Goal: Register for event/course

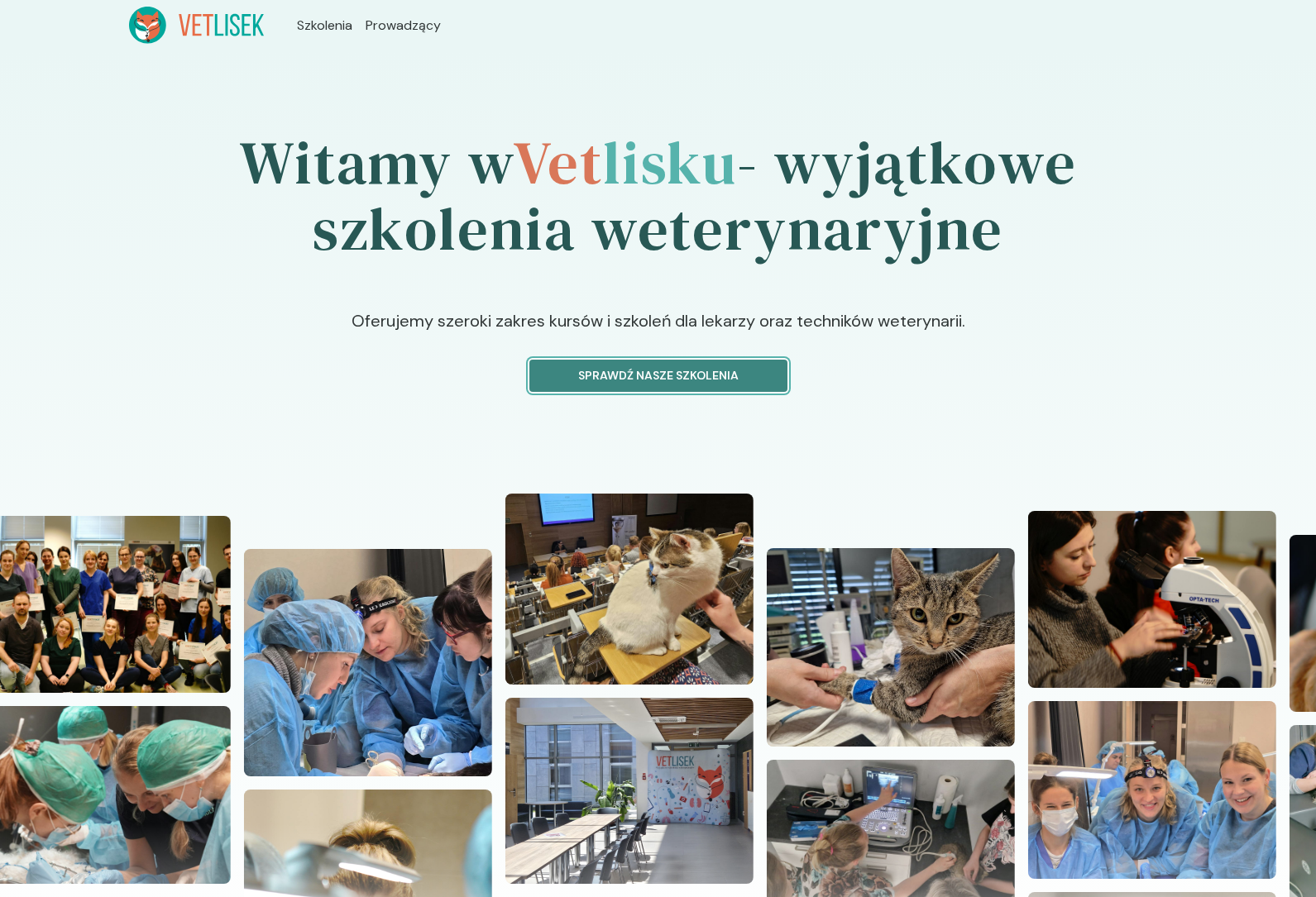
click at [661, 387] on button "Sprawdź nasze szkolenia" at bounding box center [658, 376] width 258 height 32
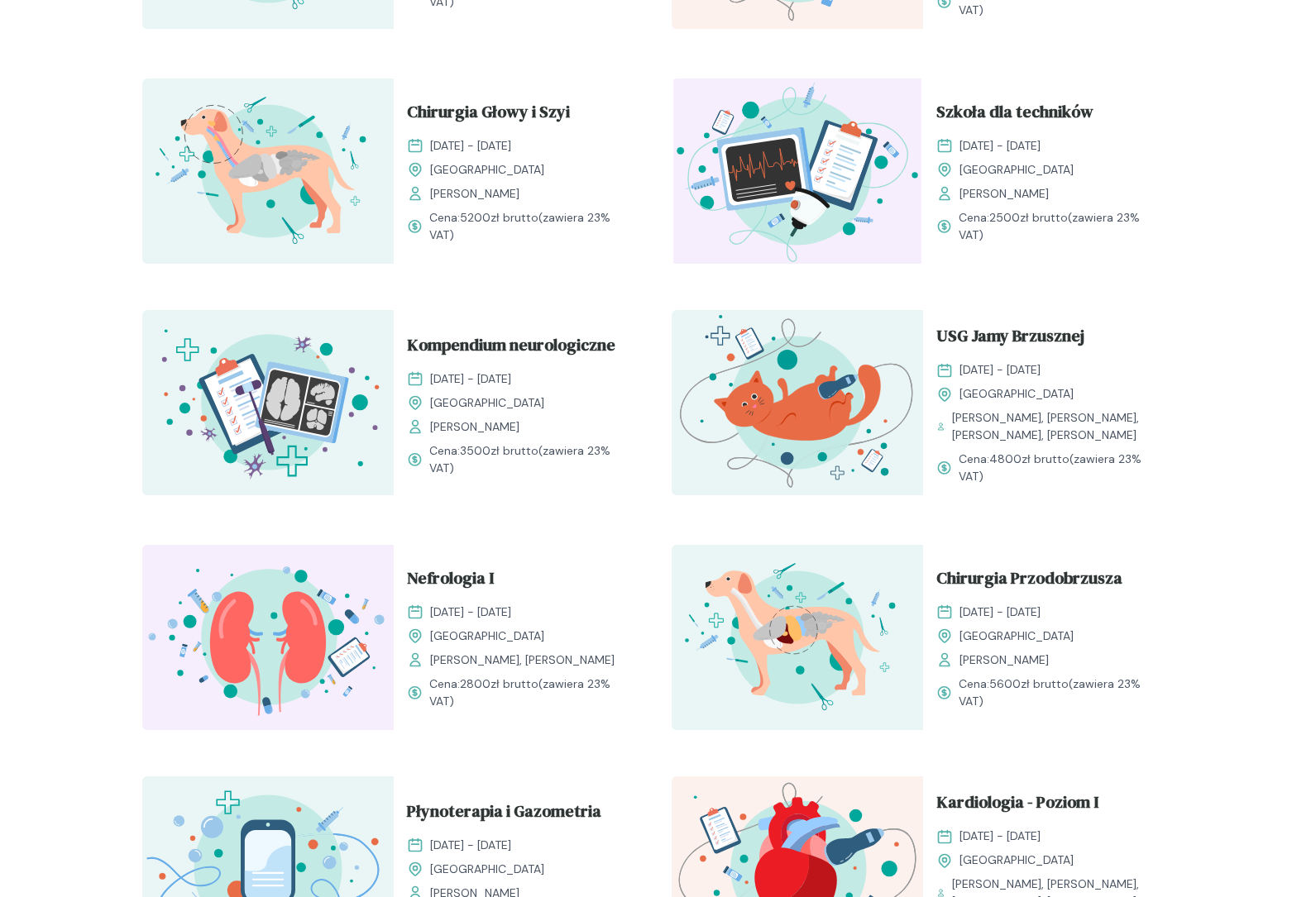
scroll to position [812, 0]
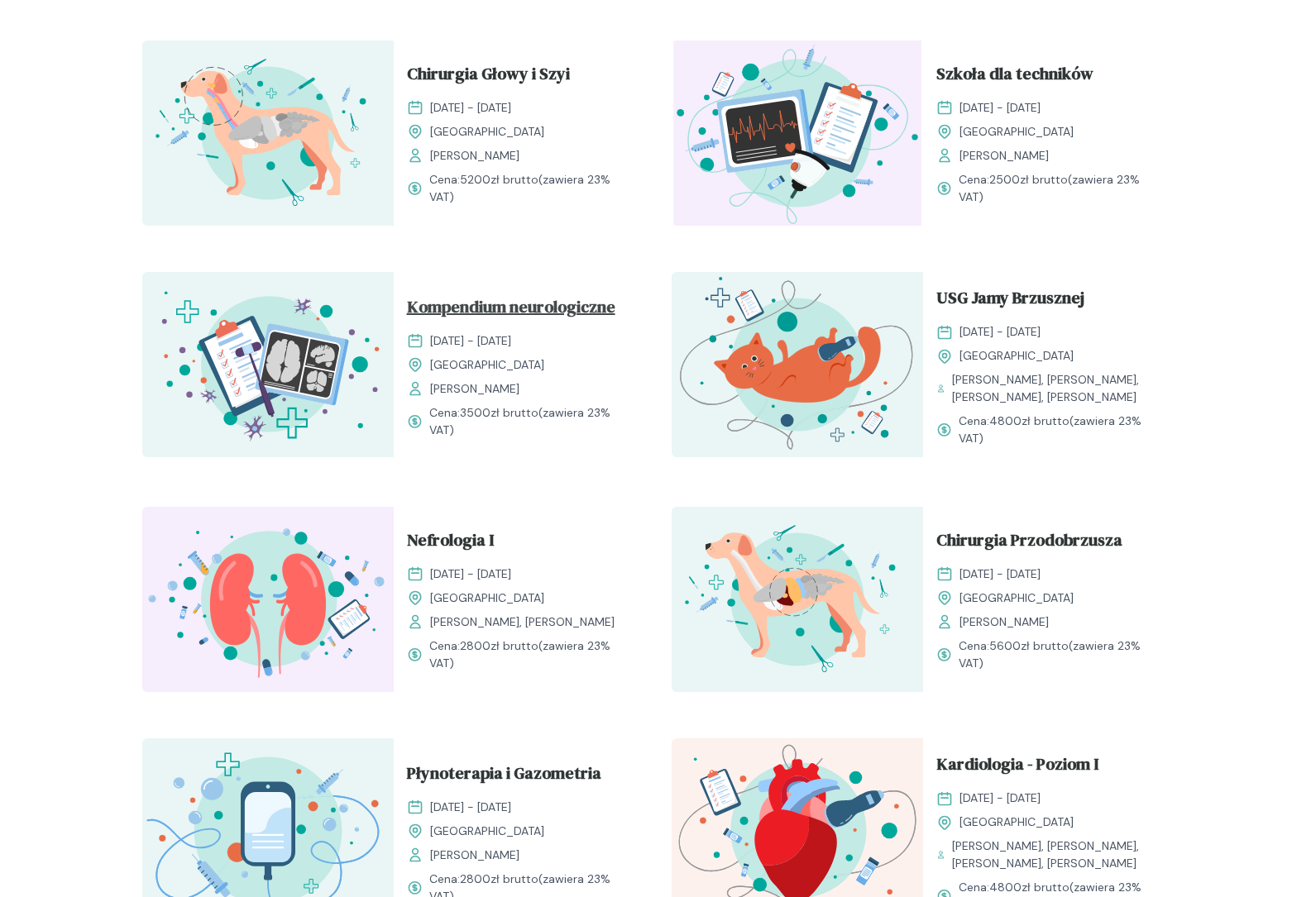
click at [531, 310] on span "Kompendium neurologiczne" at bounding box center [511, 309] width 208 height 31
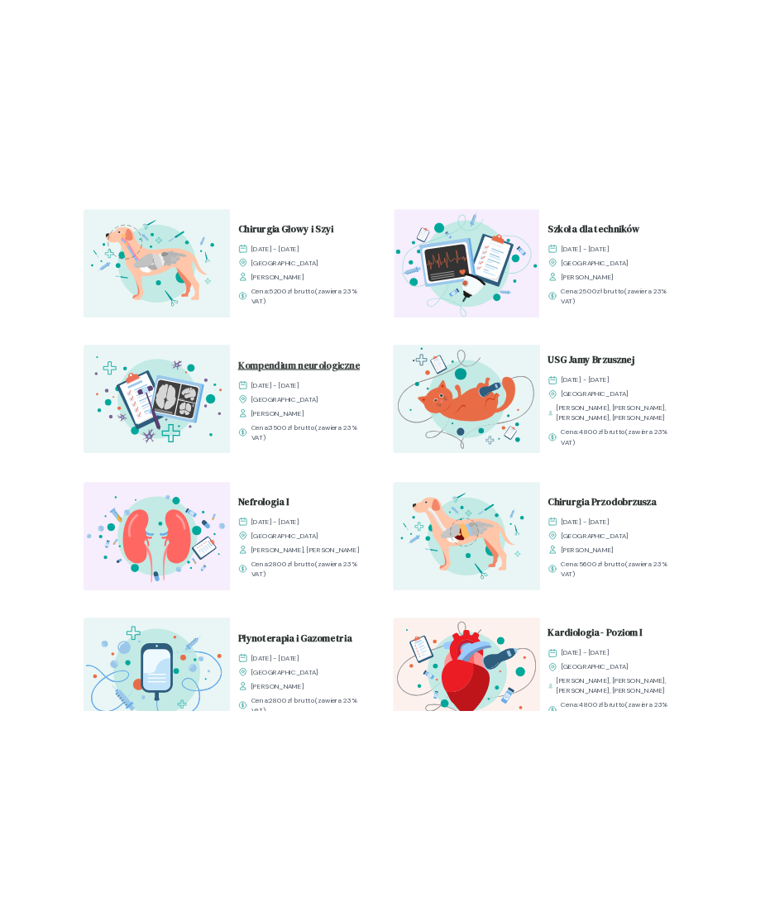
scroll to position [0, 0]
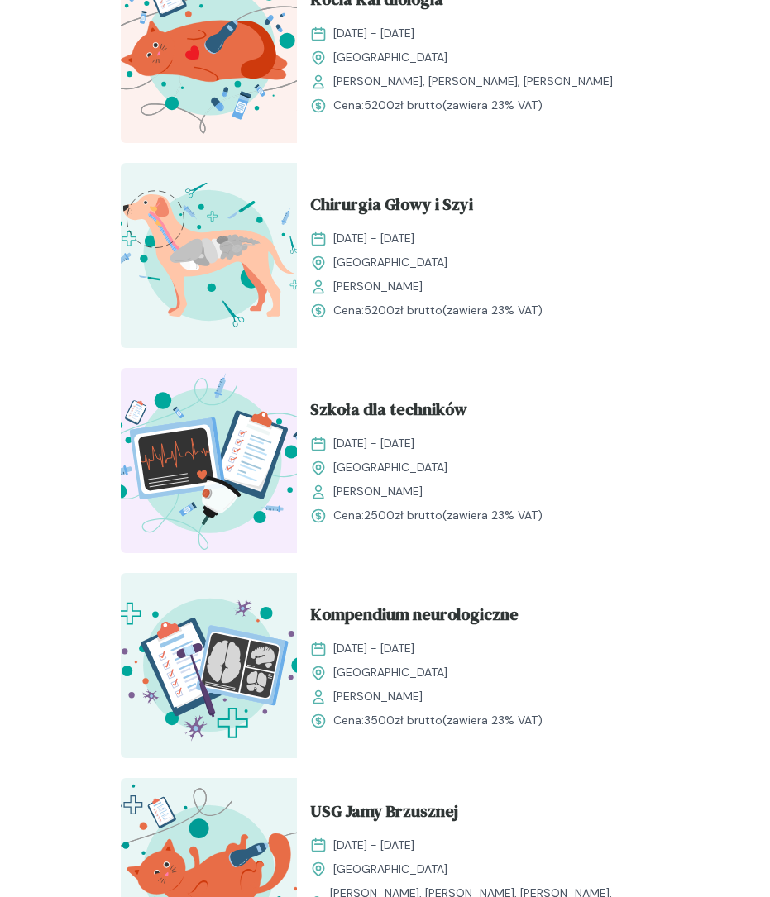
scroll to position [1031, 0]
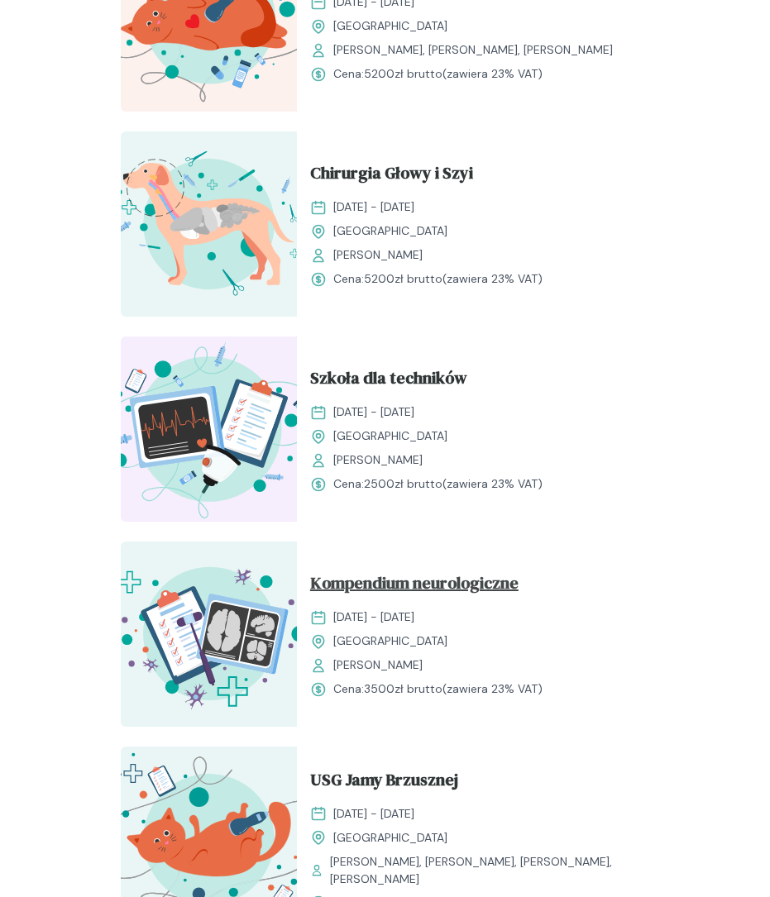
click at [415, 595] on span "Kompendium neurologiczne" at bounding box center [414, 586] width 208 height 31
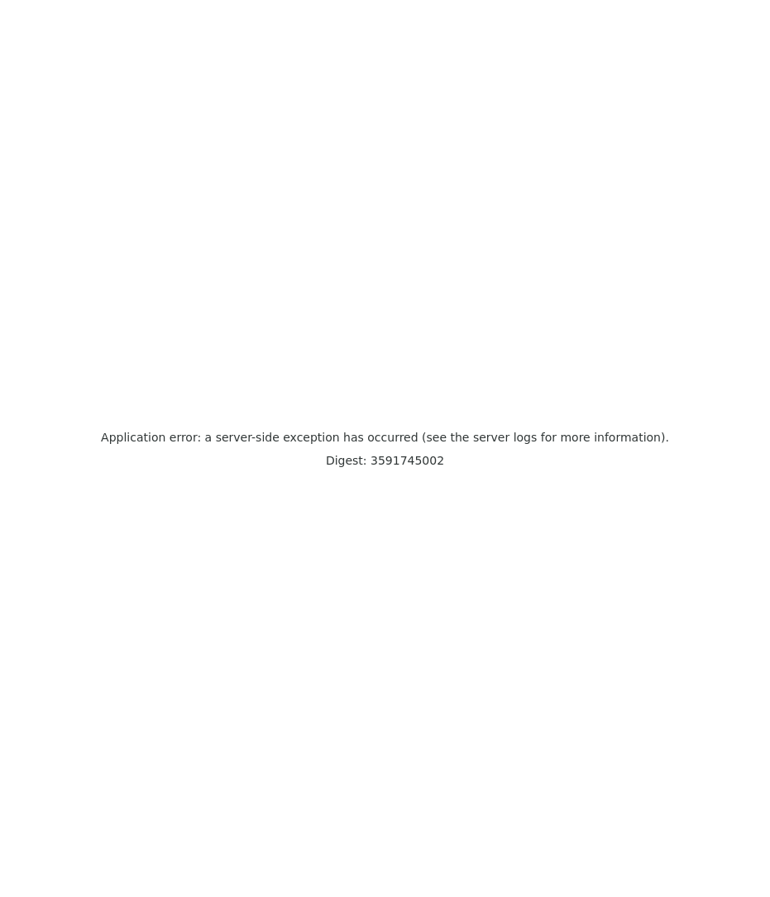
click at [497, 162] on div "Application error: a server-side exception has occurred (see the server logs fo…" at bounding box center [385, 448] width 770 height 897
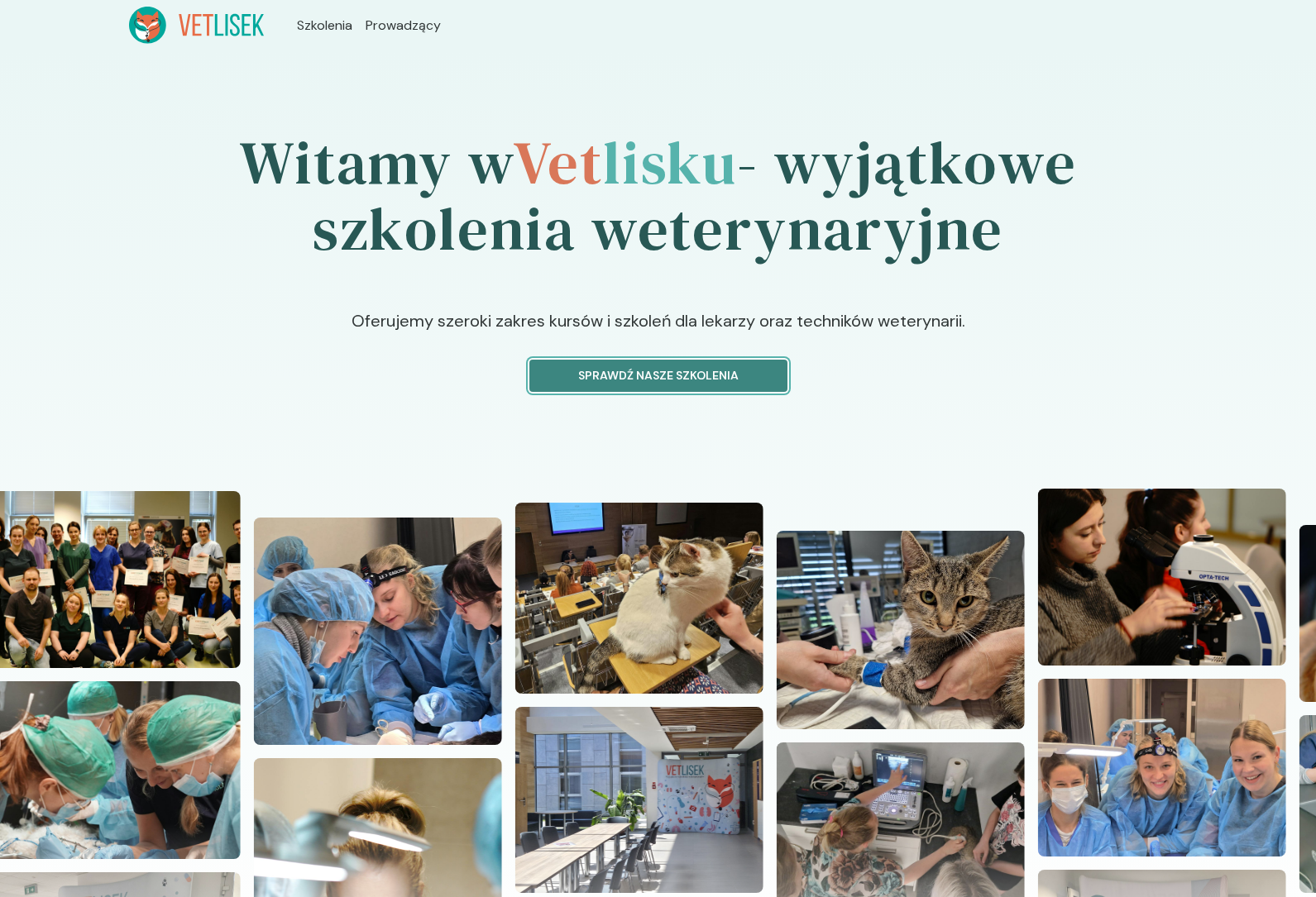
click at [611, 378] on p "Sprawdź nasze szkolenia" at bounding box center [658, 375] width 230 height 17
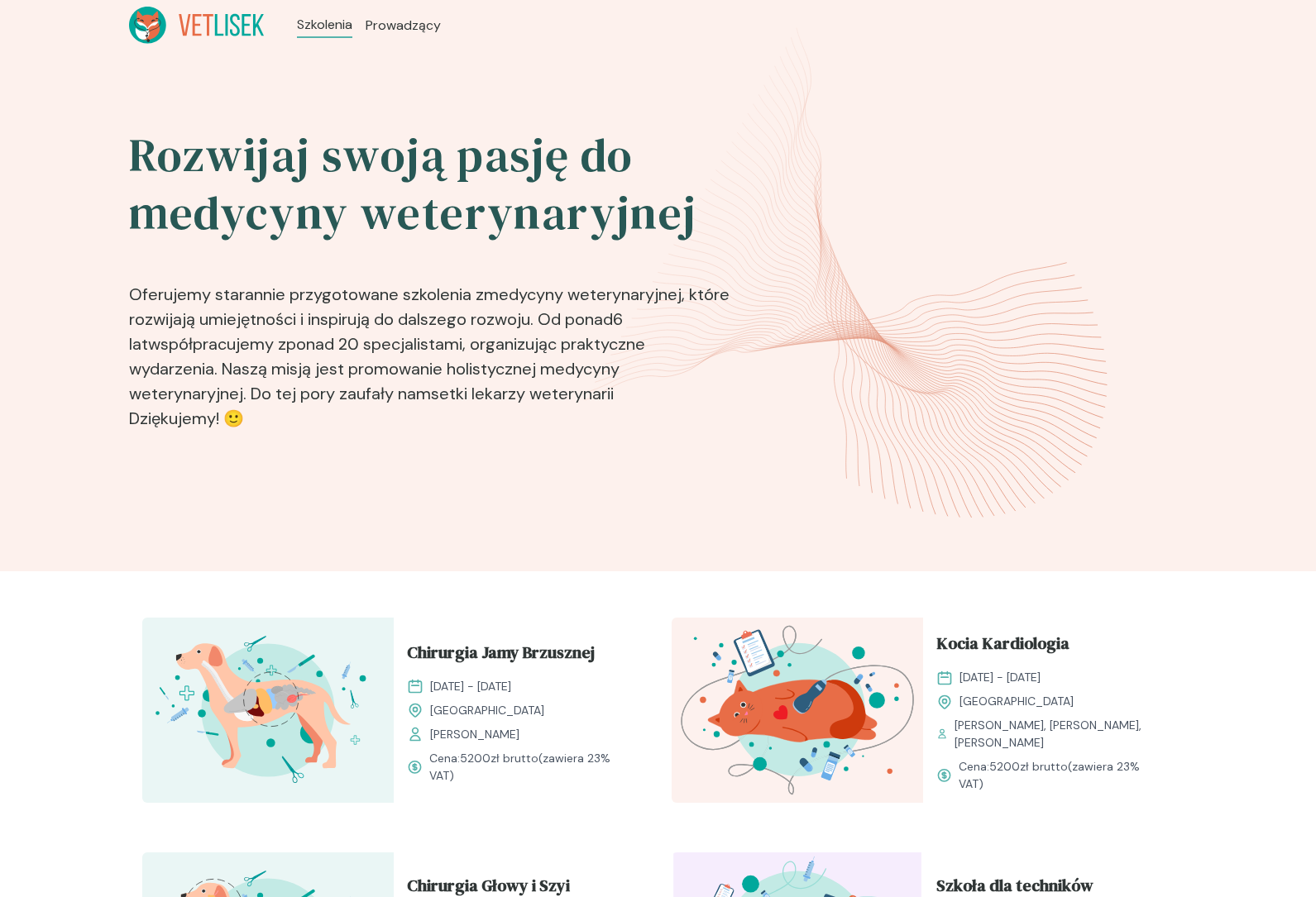
click at [483, 635] on div "Chirurgia Jamy Brzusznej 6 - 7 wrzesień 2025 Kraków Lidia Nosal Cena: 5200 zł b…" at bounding box center [519, 712] width 251 height 189
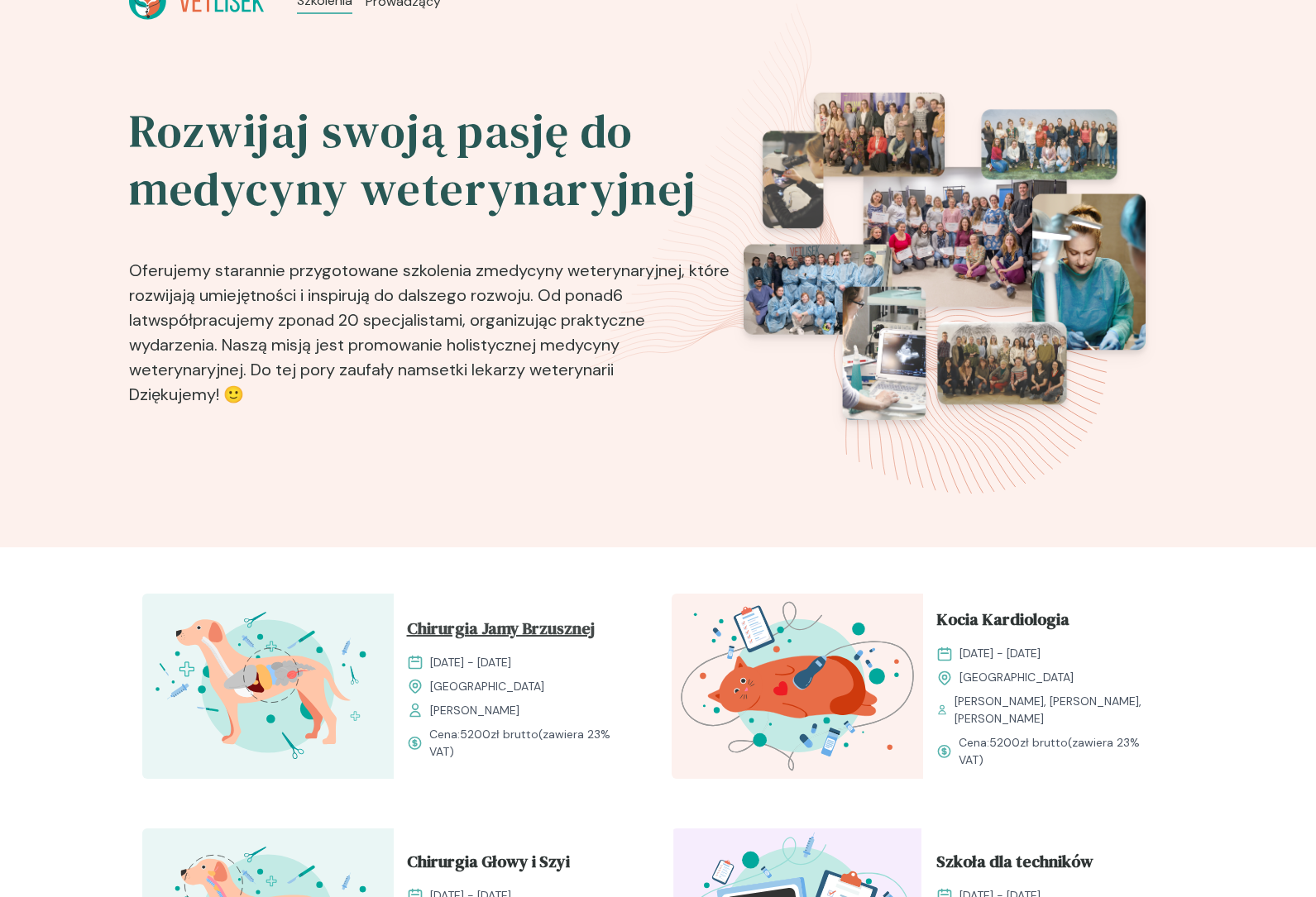
click at [517, 632] on span "Chirurgia Jamy Brzusznej" at bounding box center [501, 631] width 188 height 31
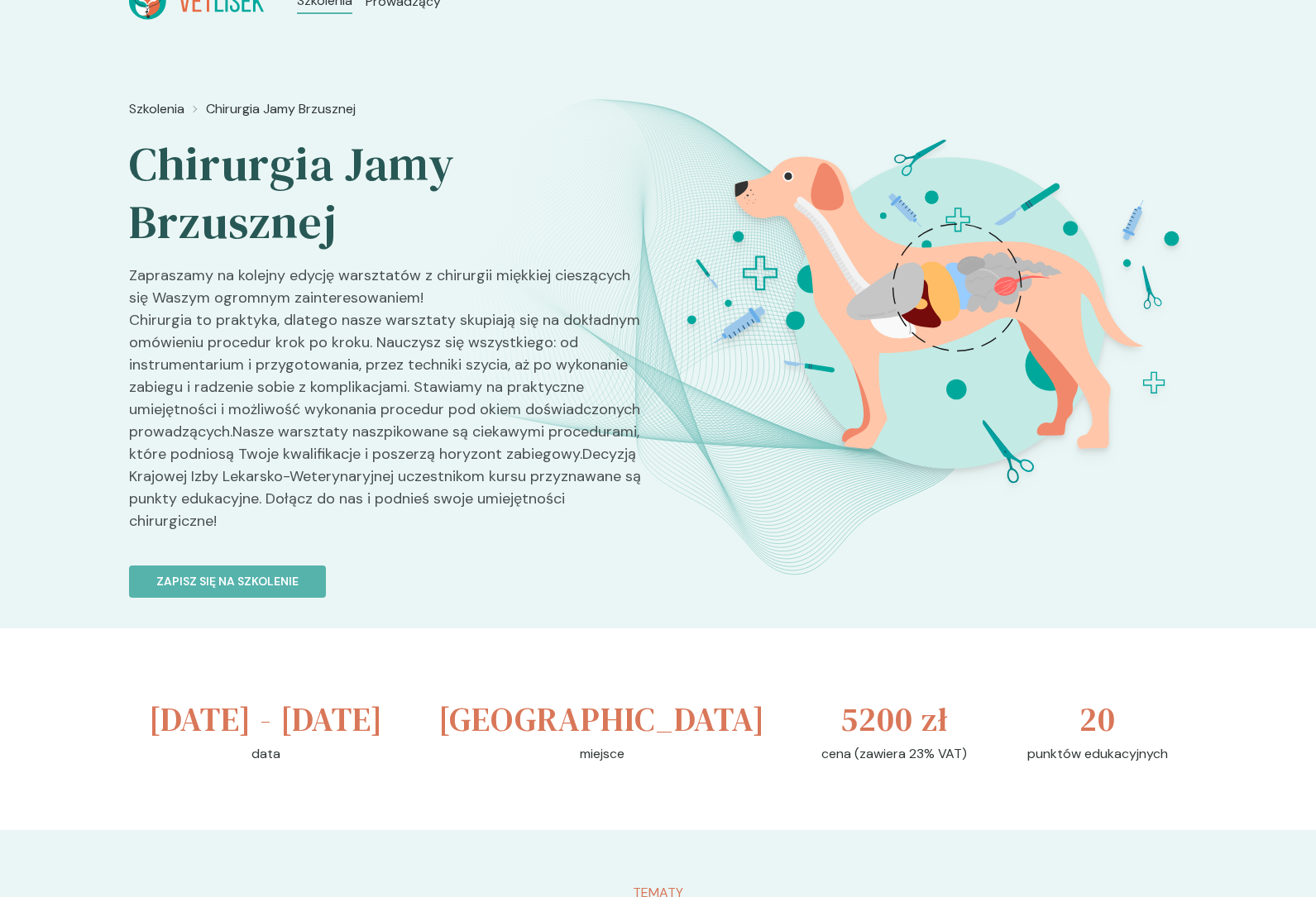
click at [505, 585] on link "Zapisz się na szkolenie" at bounding box center [387, 572] width 516 height 52
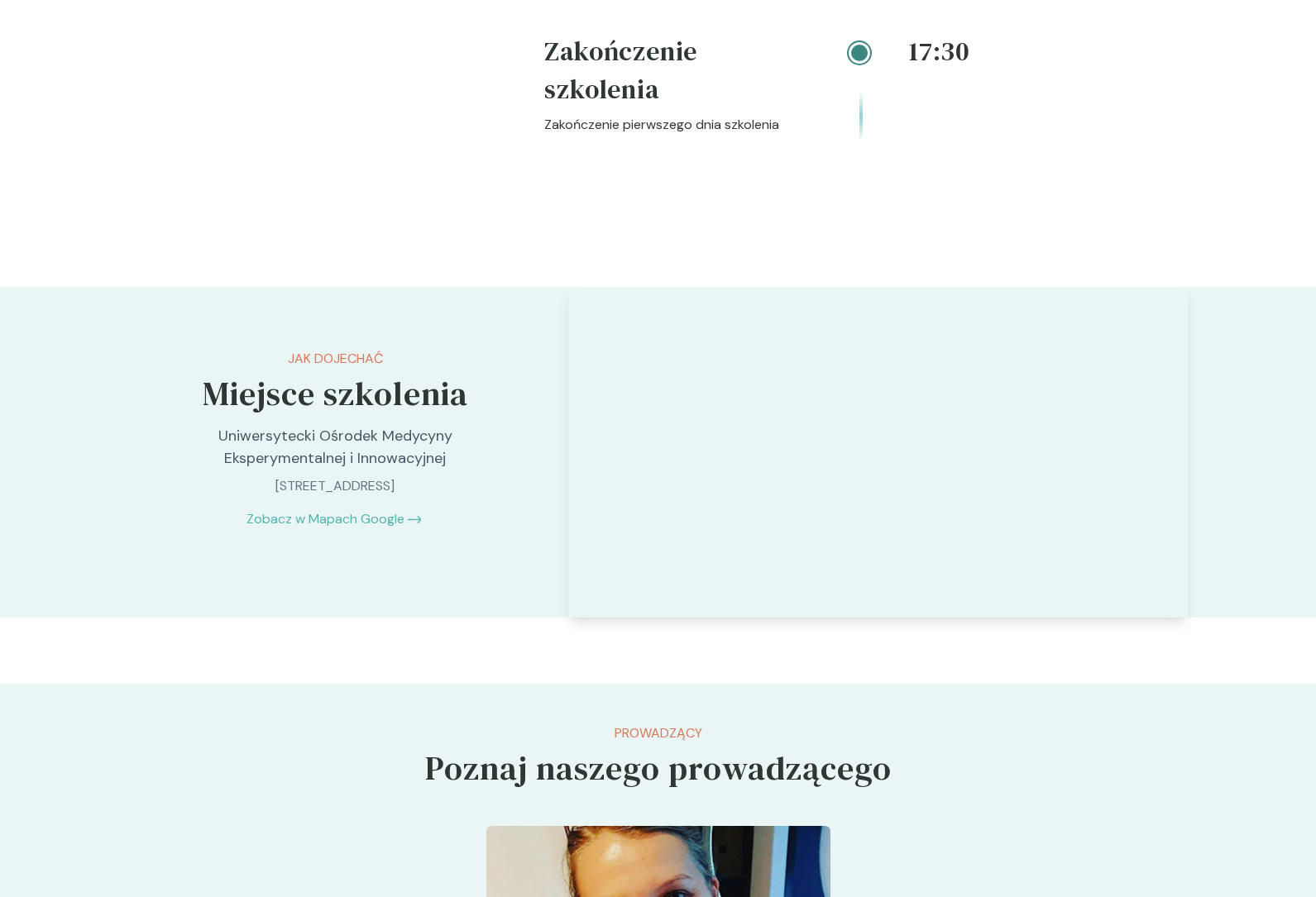
scroll to position [3515, 0]
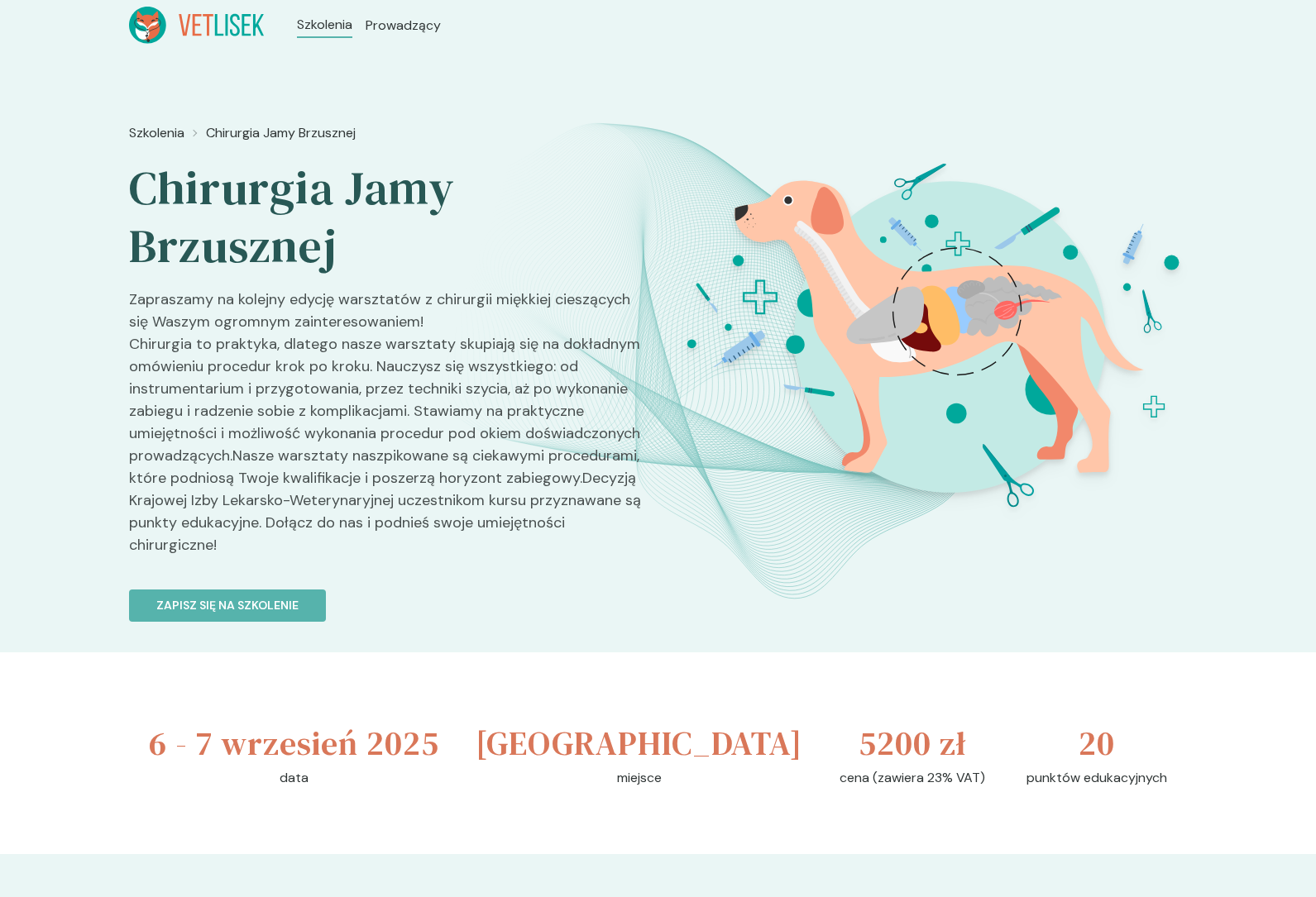
scroll to position [3515, 0]
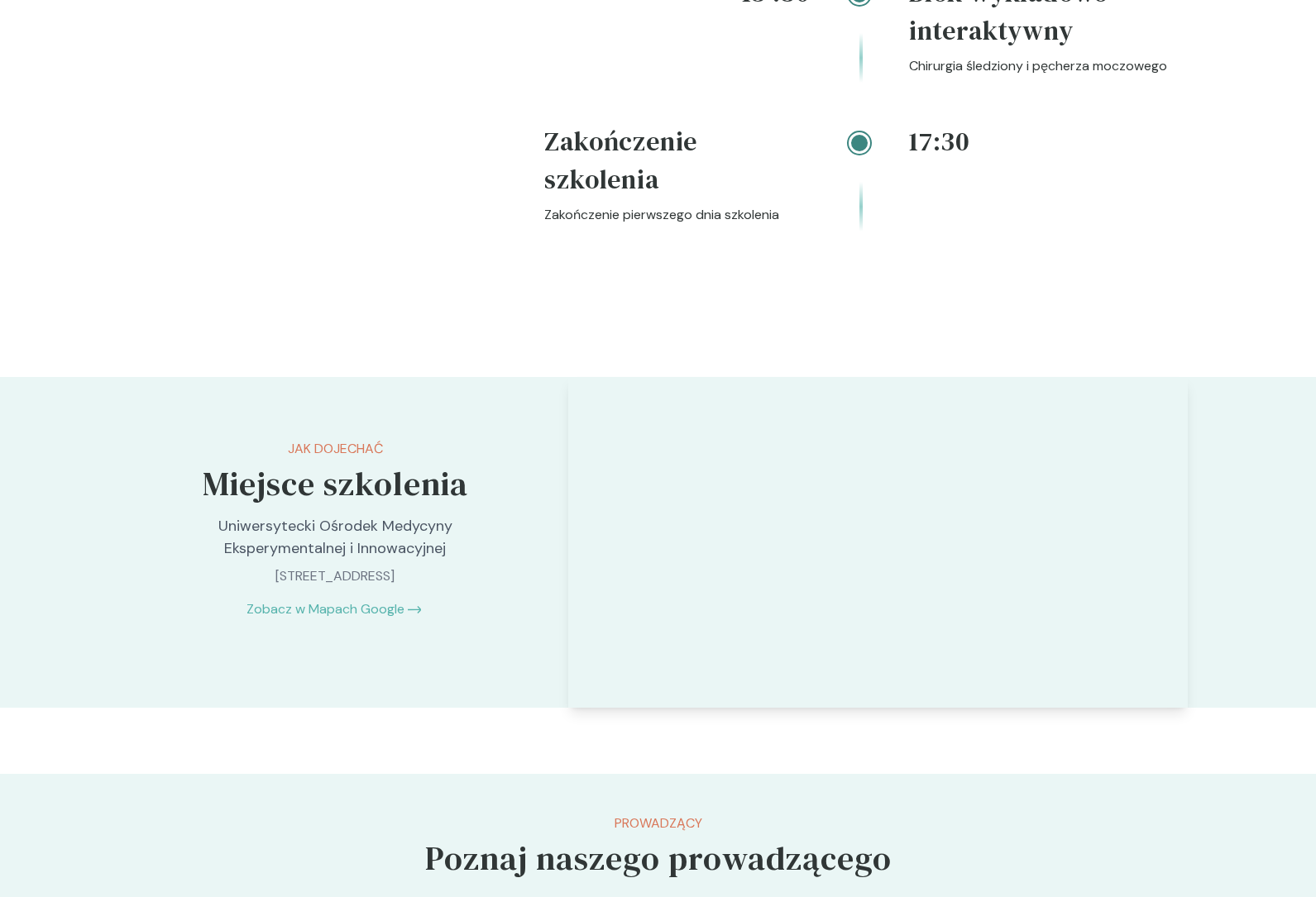
scroll to position [3425, 0]
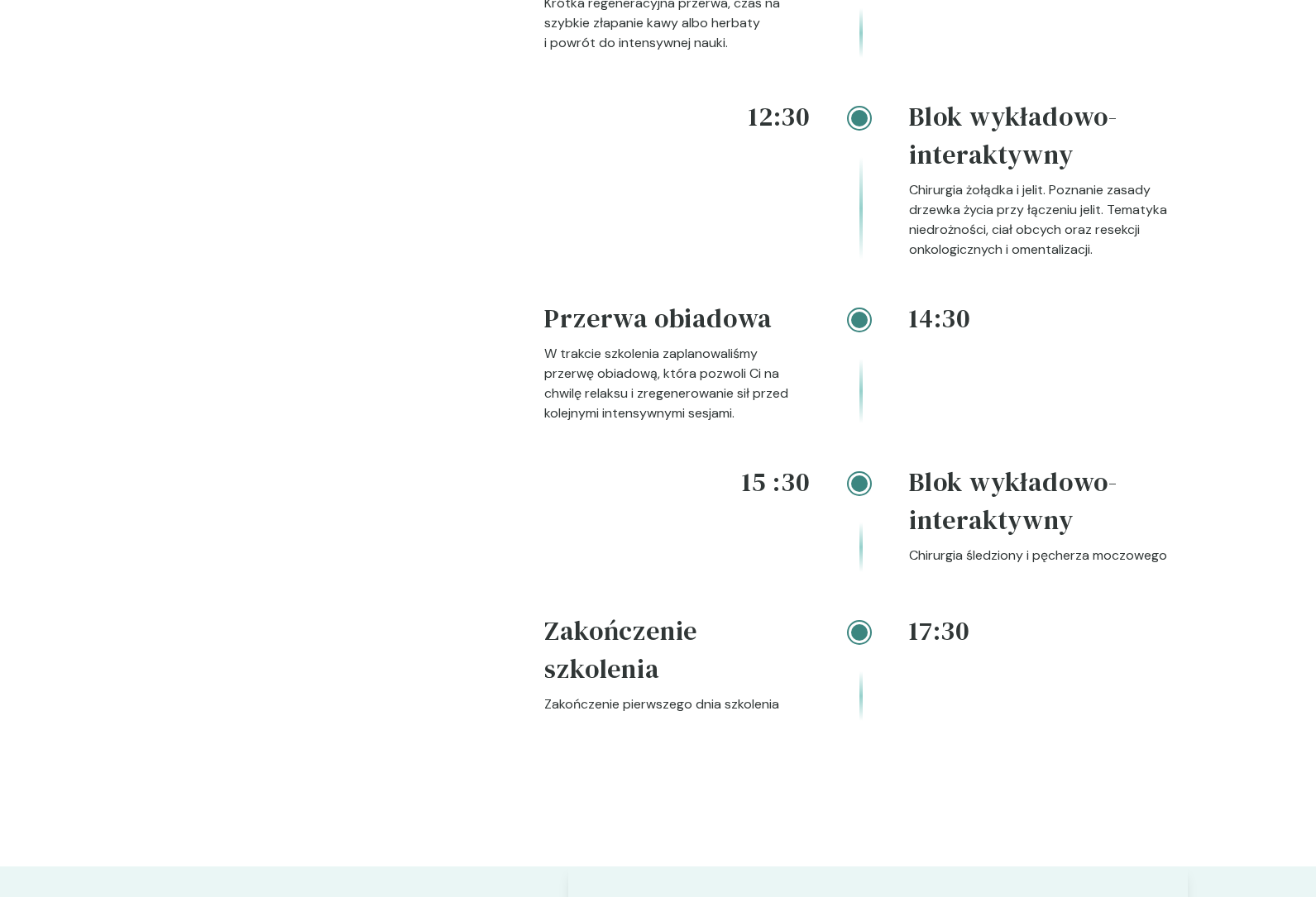
scroll to position [3335, 0]
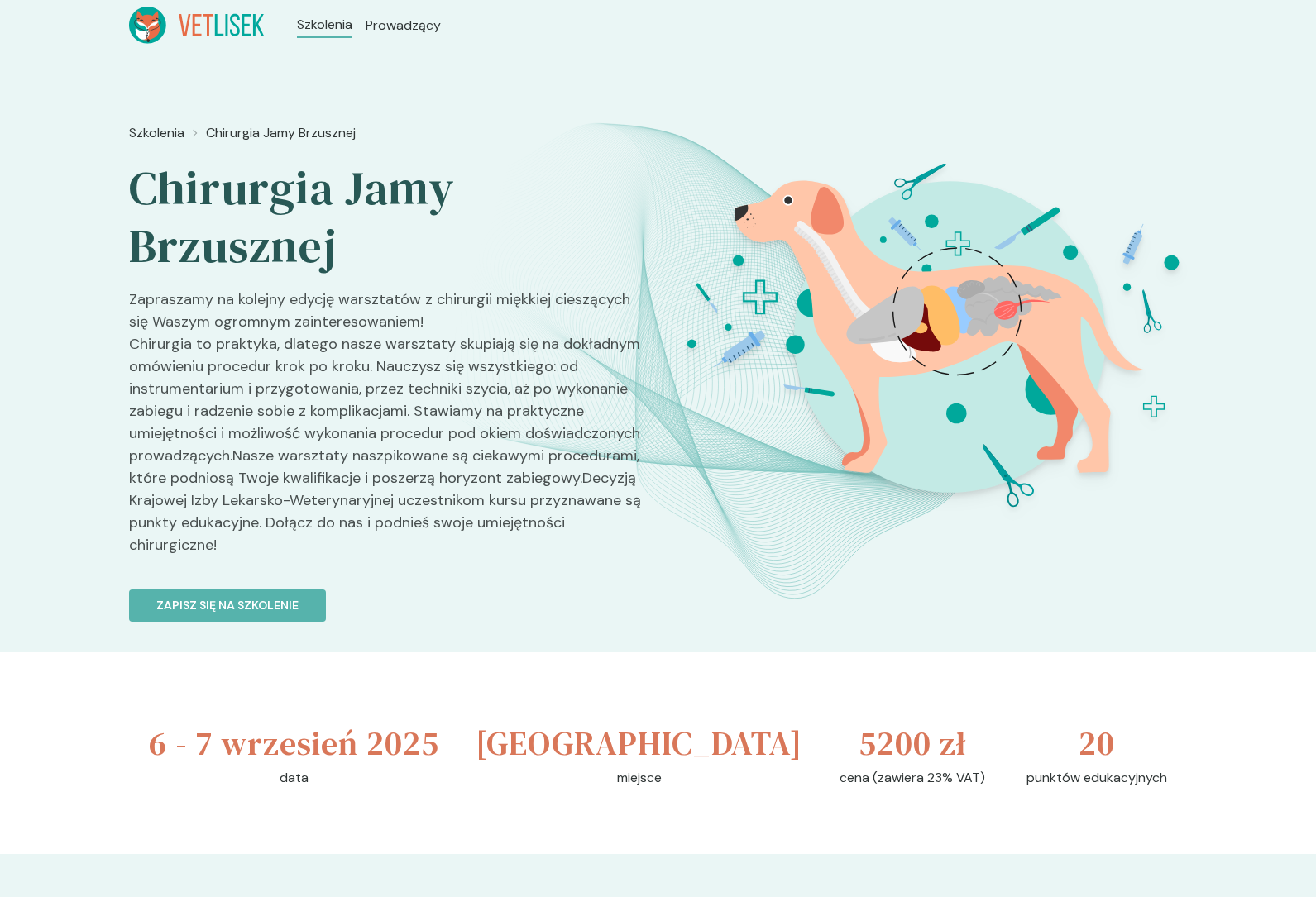
scroll to position [3335, 0]
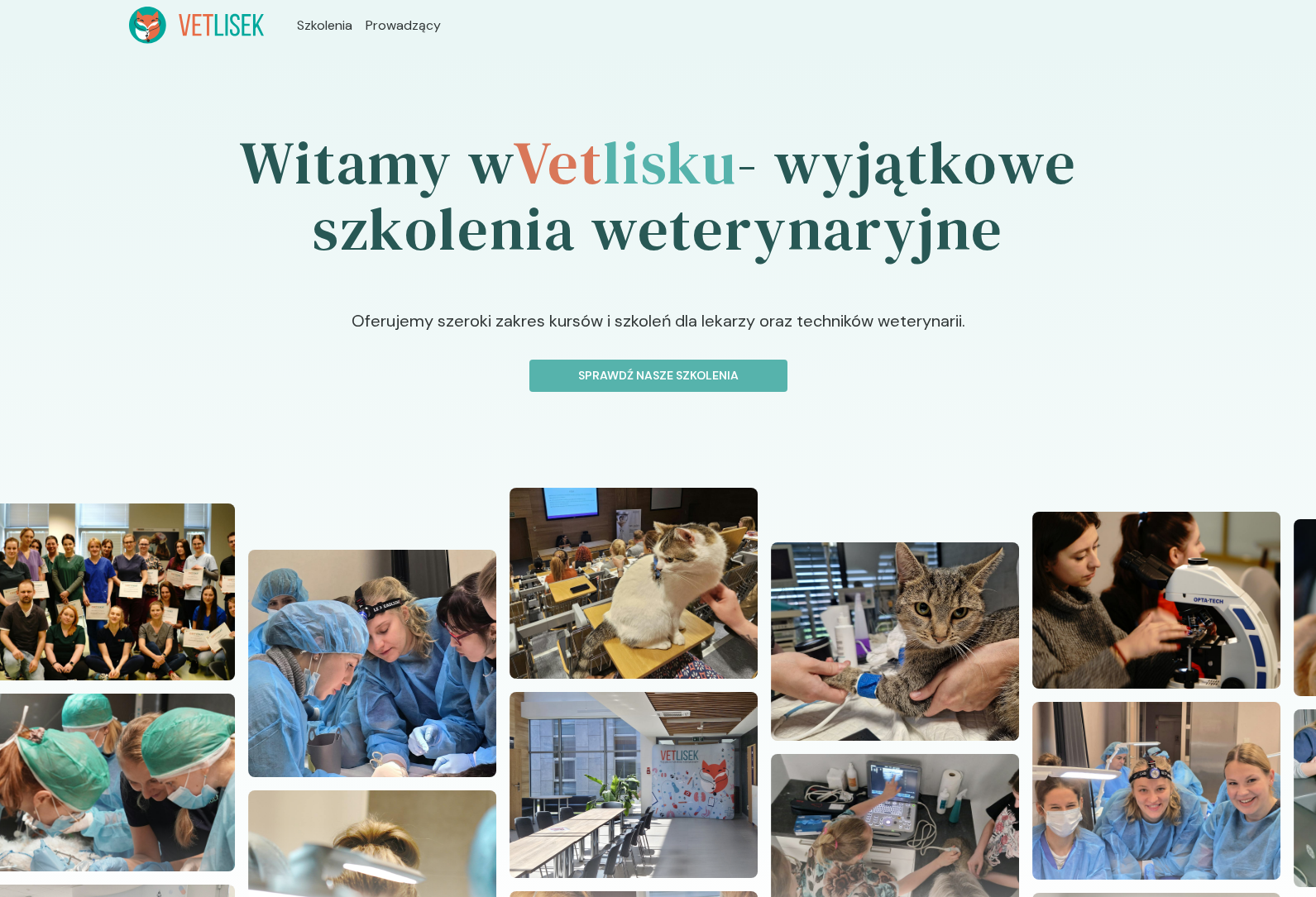
click at [631, 417] on div "Witamy w Vet lisku - wyjątkowe szkolenia weterynaryjne Oferujemy szeroki zakres…" at bounding box center [658, 542] width 1316 height 985
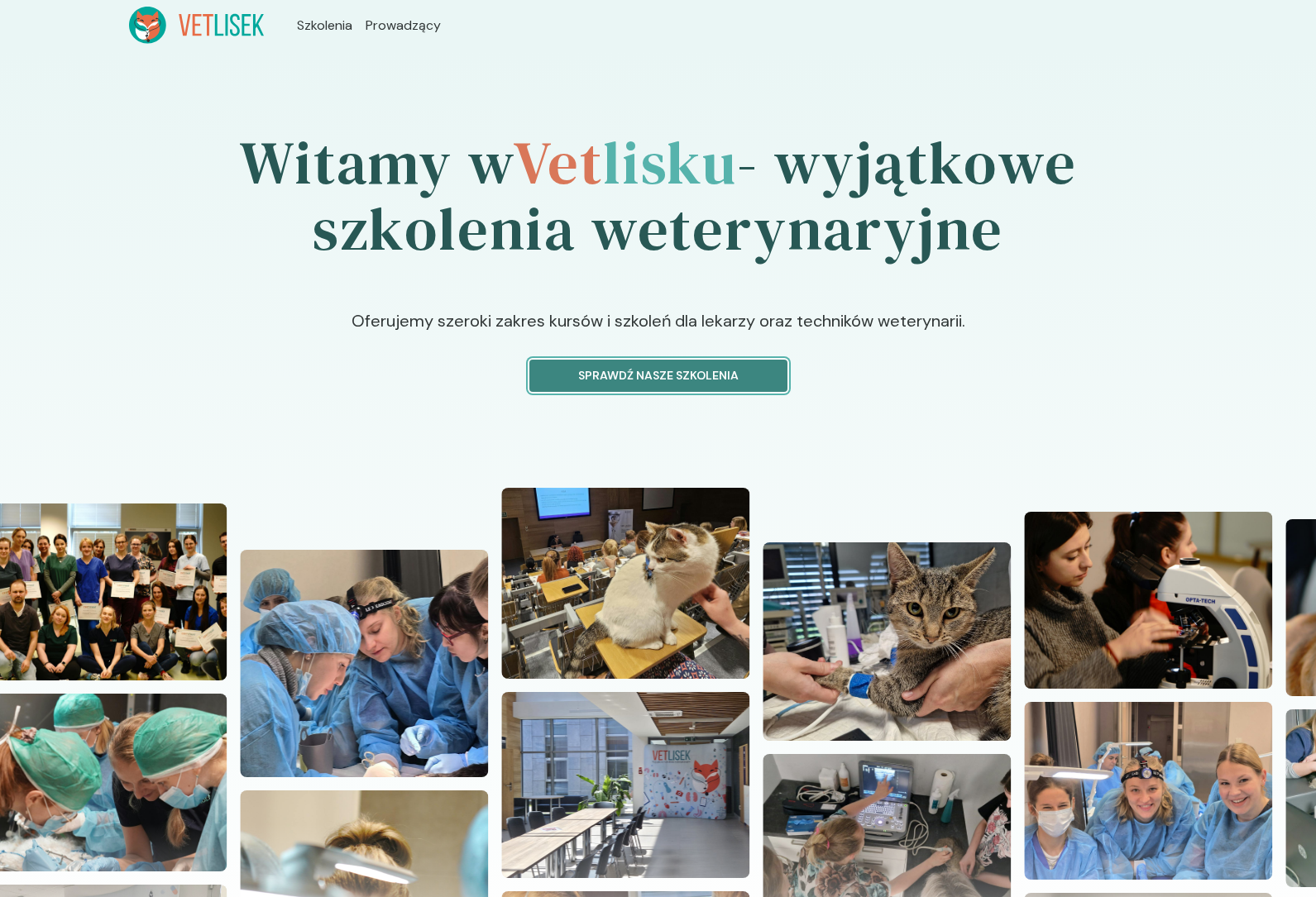
click at [652, 387] on button "Sprawdź nasze szkolenia" at bounding box center [658, 376] width 258 height 32
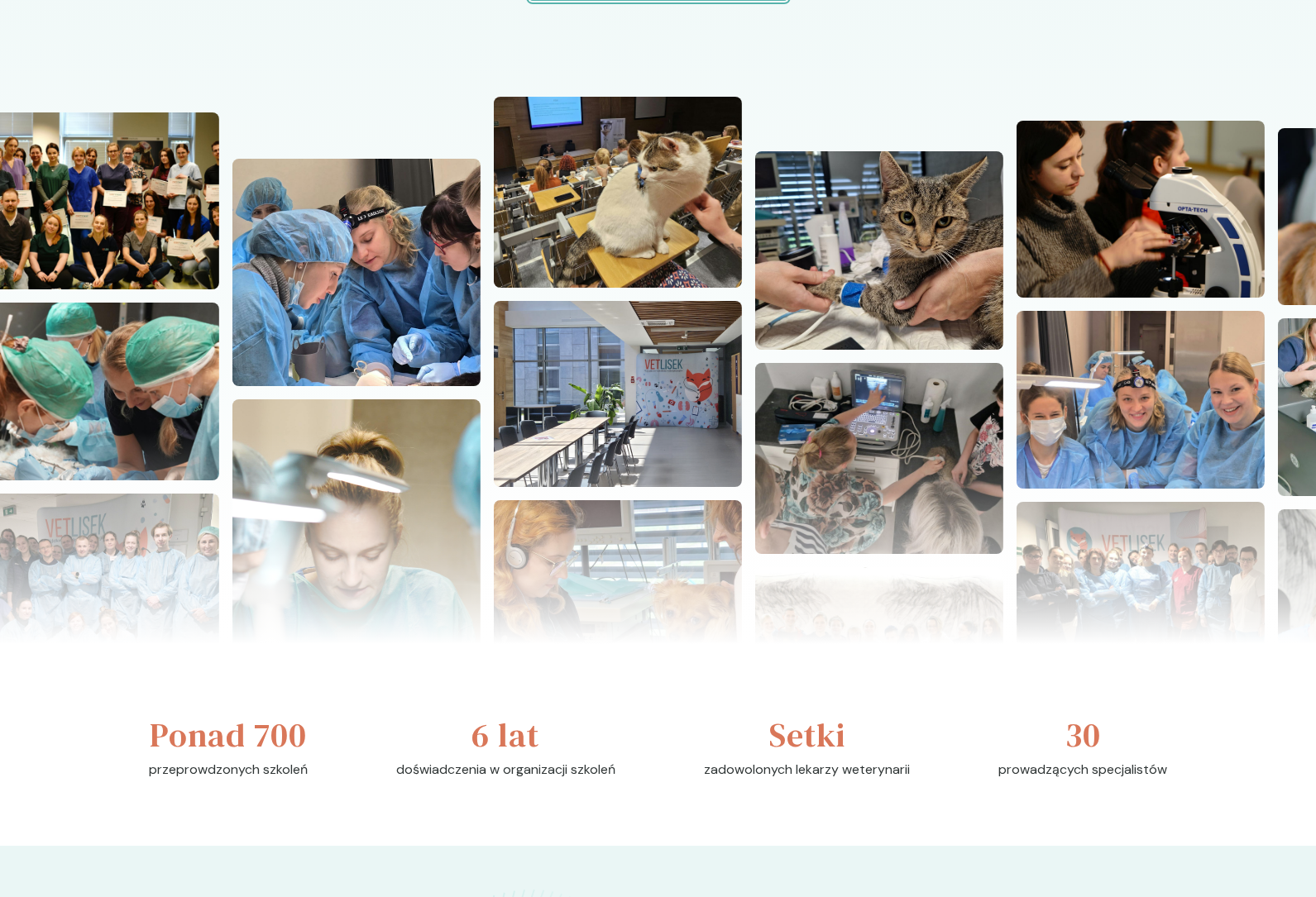
scroll to position [660, 0]
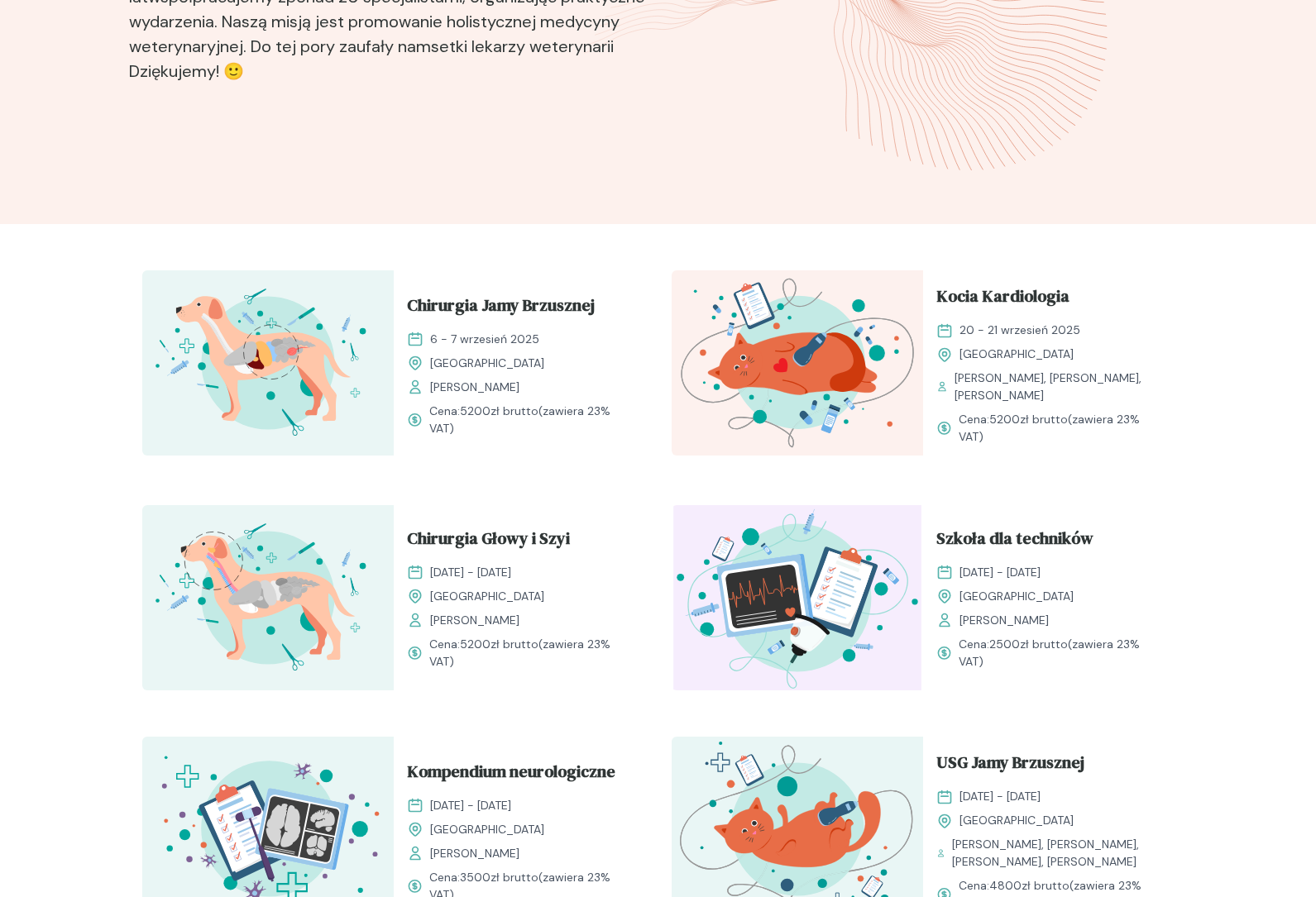
scroll to position [478, 0]
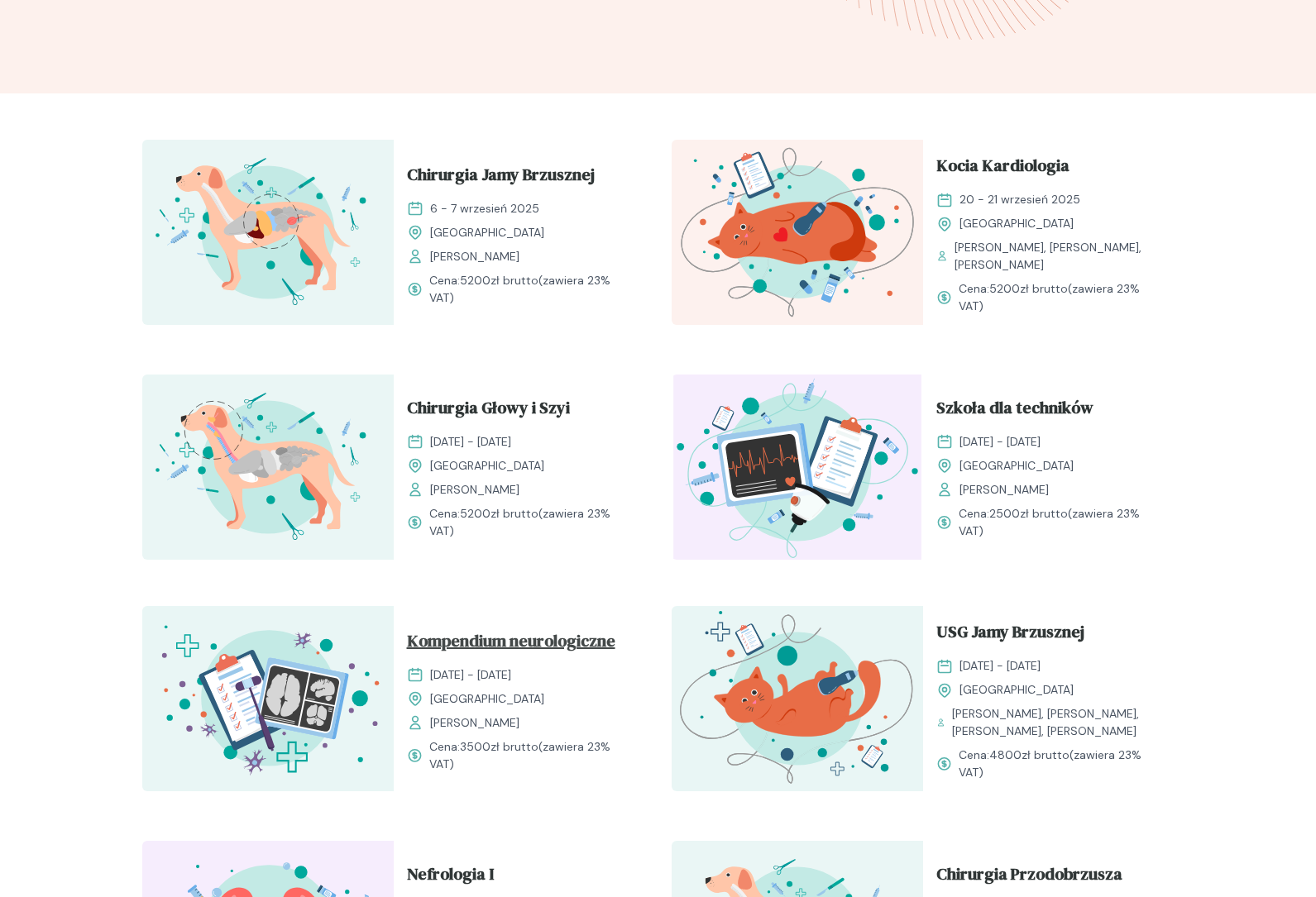
click at [517, 641] on span "Kompendium neurologiczne" at bounding box center [511, 644] width 208 height 31
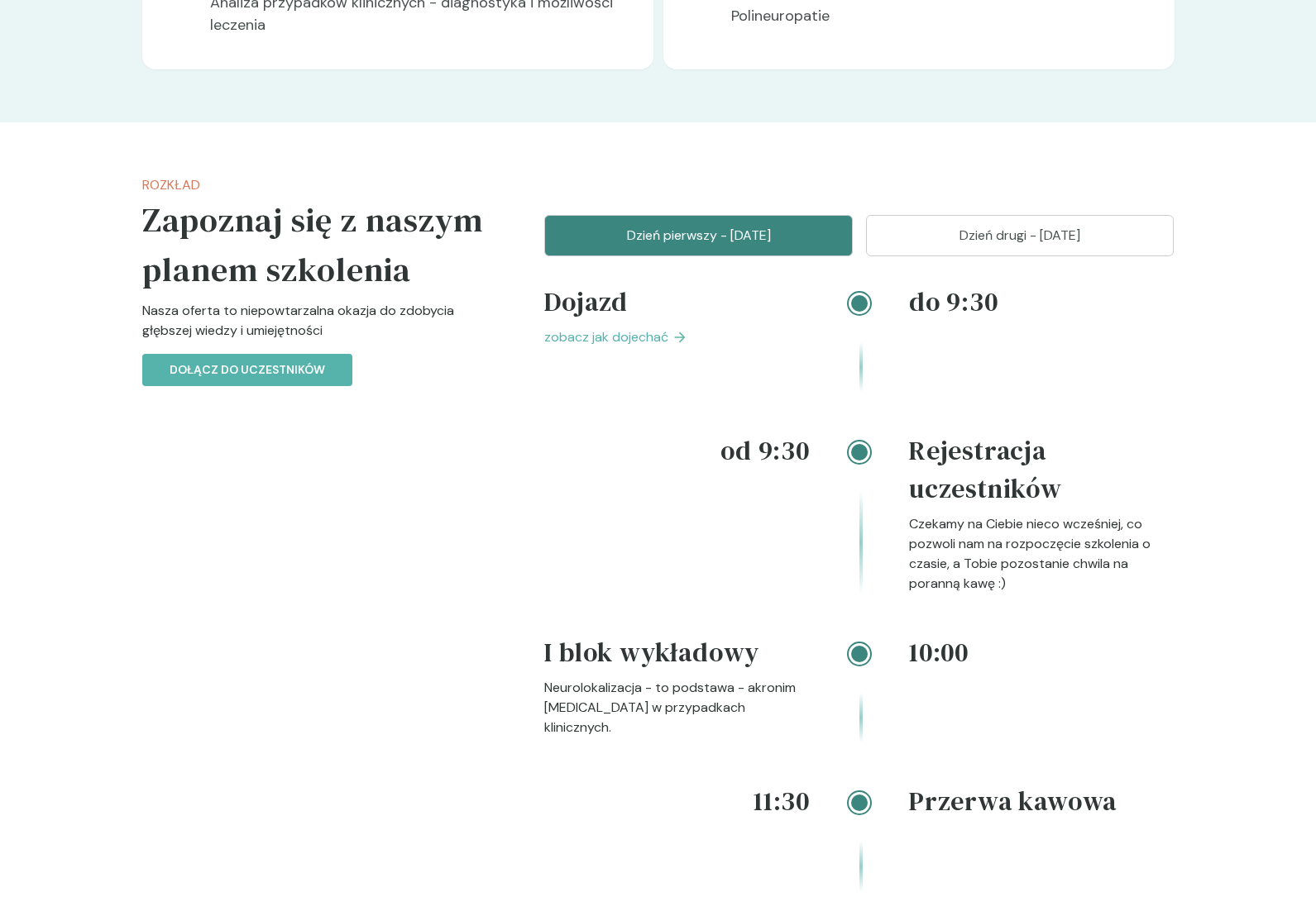
scroll to position [2043, 0]
